Goal: Communication & Community: Ask a question

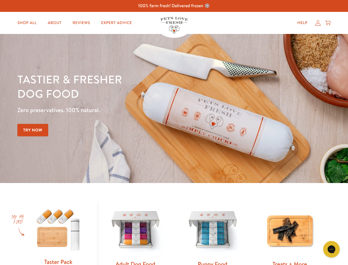
click at [174, 132] on div "Tastier & fresher dog food Zero preservatives. 100% natural. Try Now" at bounding box center [121, 108] width 209 height 73
click at [332, 249] on icon "Open gorgias live chat" at bounding box center [331, 248] width 5 height 5
